Goal: Task Accomplishment & Management: Use online tool/utility

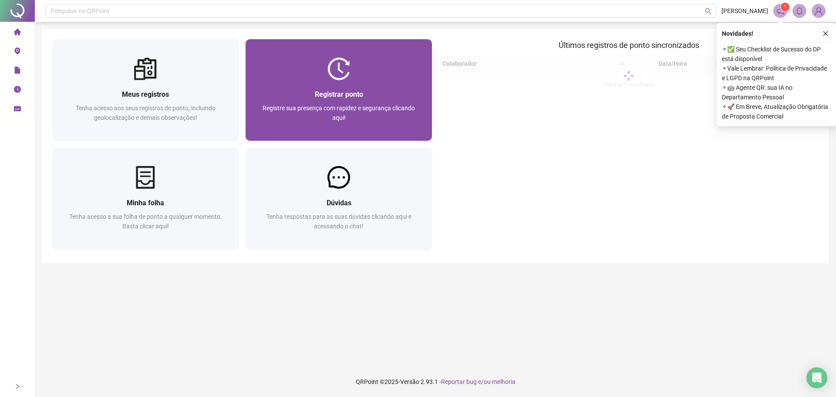
click at [324, 81] on div "Registrar ponto Registre sua presença com rapidez e segurança clicando aqui!" at bounding box center [339, 110] width 186 height 61
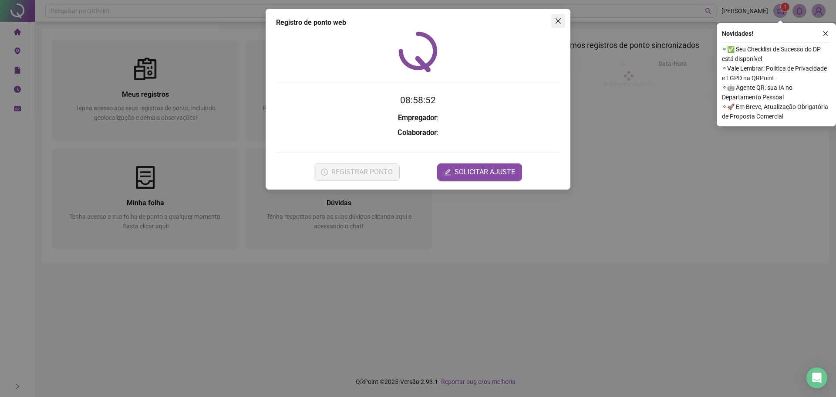
click at [555, 23] on icon "close" at bounding box center [558, 20] width 7 height 7
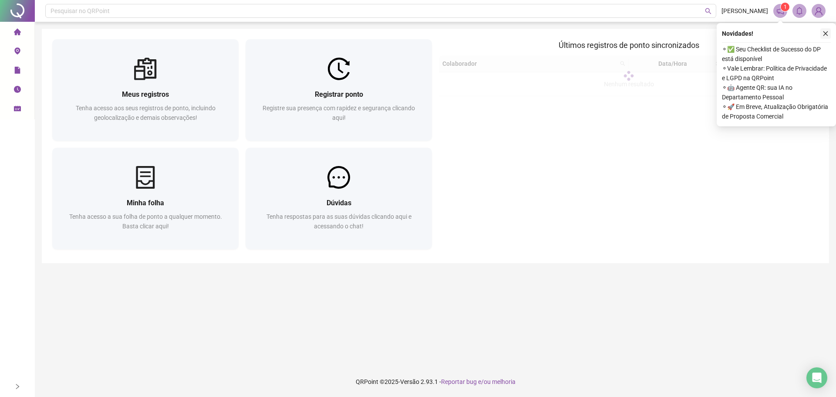
click at [822, 35] on button "button" at bounding box center [825, 33] width 10 height 10
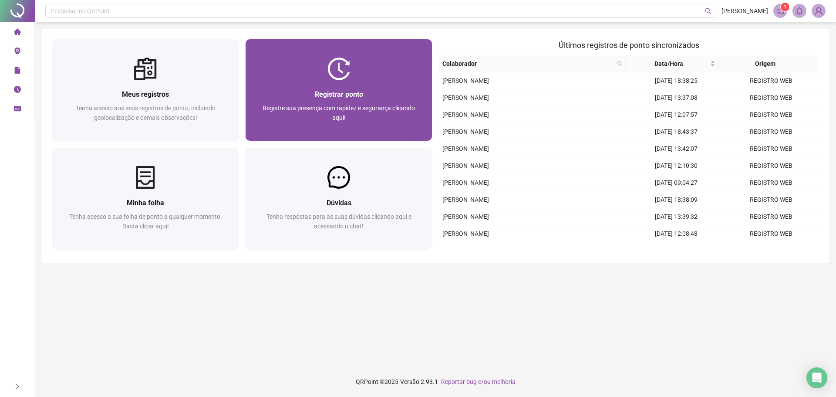
click at [364, 77] on div at bounding box center [339, 68] width 186 height 23
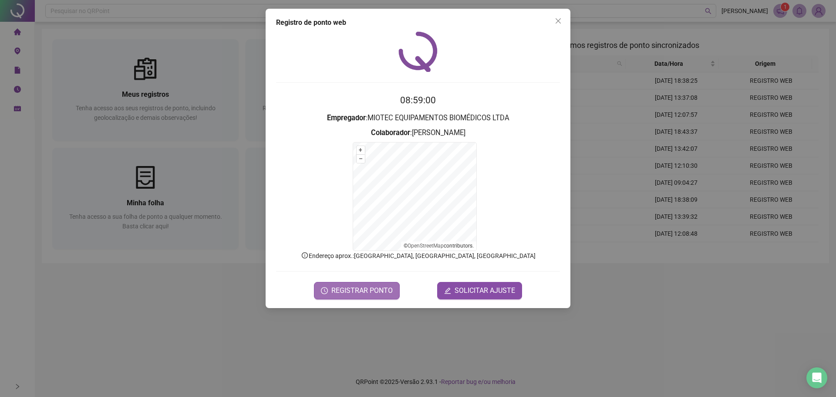
click at [371, 290] on span "REGISTRAR PONTO" at bounding box center [361, 290] width 61 height 10
